Goal: Task Accomplishment & Management: Use online tool/utility

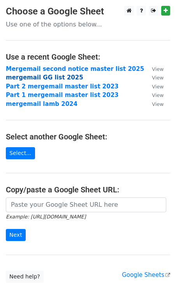
click at [57, 78] on strong "mergemail GG list 2025" at bounding box center [45, 77] width 78 height 7
click at [57, 77] on strong "mergemail GG list 2025" at bounding box center [45, 77] width 78 height 7
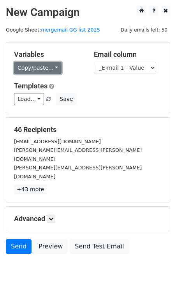
click at [53, 70] on link "Copy/paste..." at bounding box center [38, 68] width 48 height 12
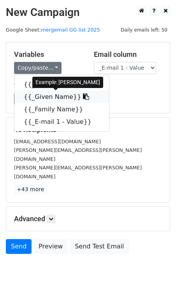
click at [52, 99] on link "{{_Given Name}}" at bounding box center [61, 97] width 95 height 12
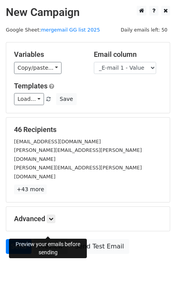
click at [43, 239] on link "Preview" at bounding box center [51, 246] width 34 height 15
click at [50, 239] on link "Preview" at bounding box center [51, 246] width 34 height 15
